Goal: Entertainment & Leisure: Consume media (video, audio)

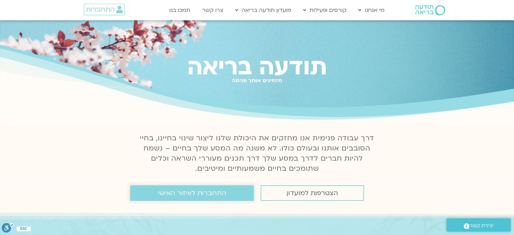
click at [186, 196] on span "התחברות לאיזור האישי" at bounding box center [192, 192] width 68 height 7
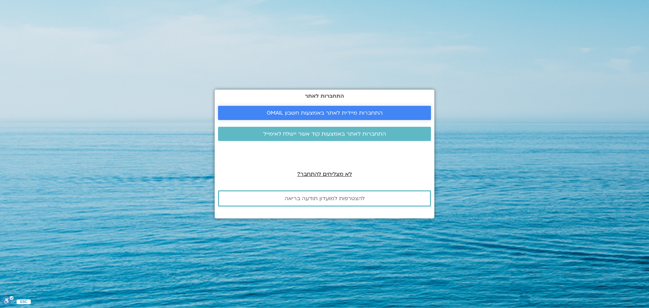
click at [332, 110] on span "התחברות מיידית לאתר באמצעות חשבון GMAIL" at bounding box center [325, 113] width 116 height 6
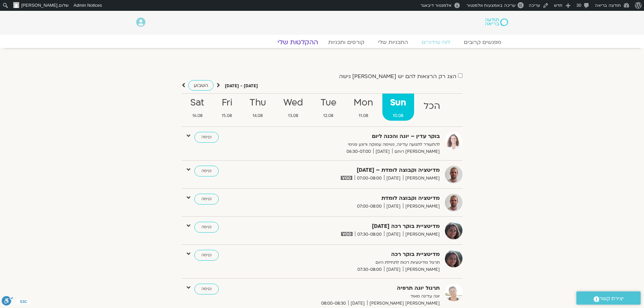
click at [298, 43] on link "ההקלטות שלי" at bounding box center [297, 42] width 57 height 8
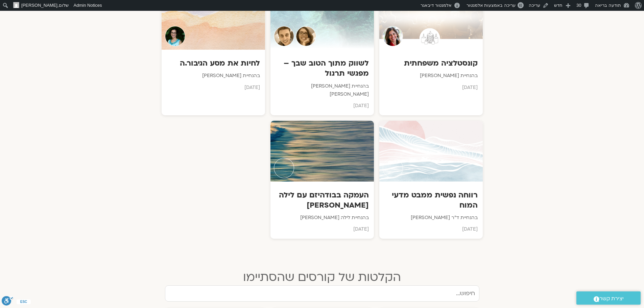
scroll to position [1048, 0]
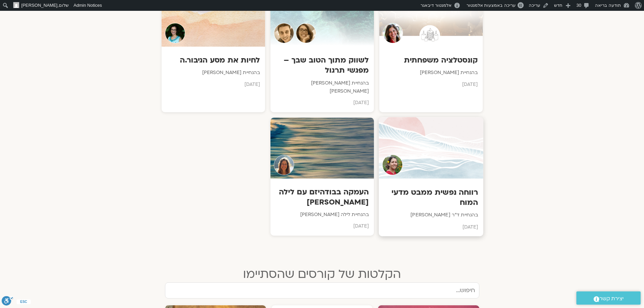
click at [438, 187] on h3 "רווחה נפשית ממבט מדעי המוח" at bounding box center [431, 197] width 94 height 21
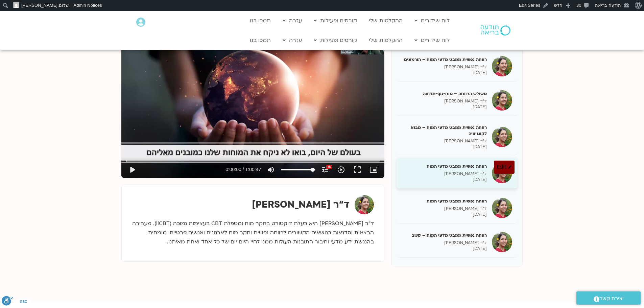
scroll to position [135, 0]
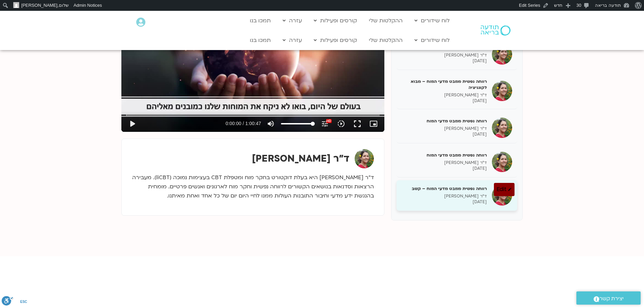
click at [443, 187] on h5 "רווחה נפשית ממבט מדעי המוח – קשב" at bounding box center [444, 189] width 85 height 6
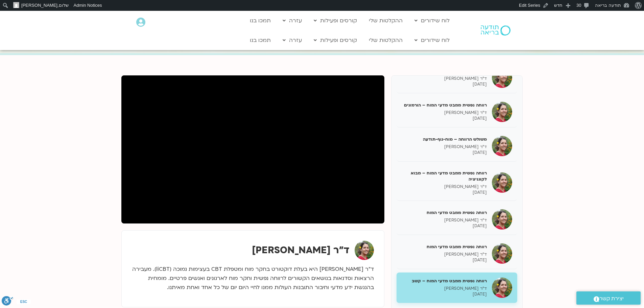
scroll to position [34, 0]
